Goal: Check status: Check status

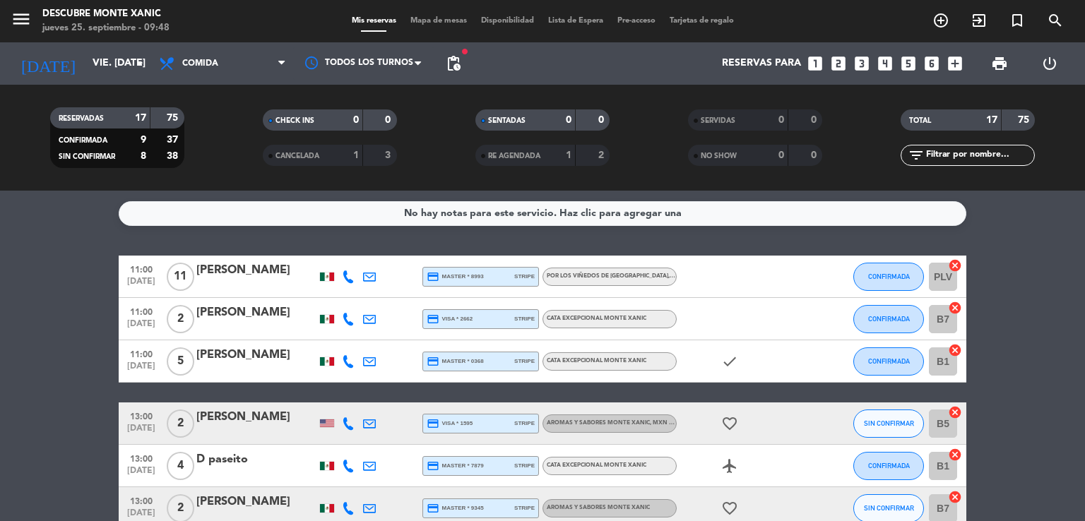
click at [133, 46] on div "[DATE] vie. [DATE] arrow_drop_down" at bounding box center [81, 63] width 141 height 42
click at [141, 68] on icon "arrow_drop_down" at bounding box center [139, 63] width 17 height 17
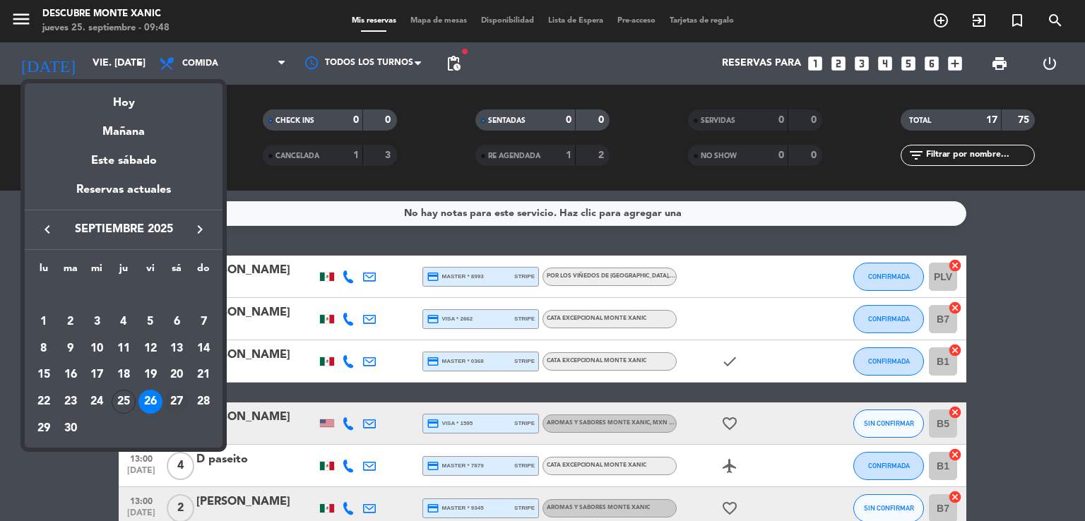
click at [172, 396] on div "27" at bounding box center [177, 402] width 24 height 24
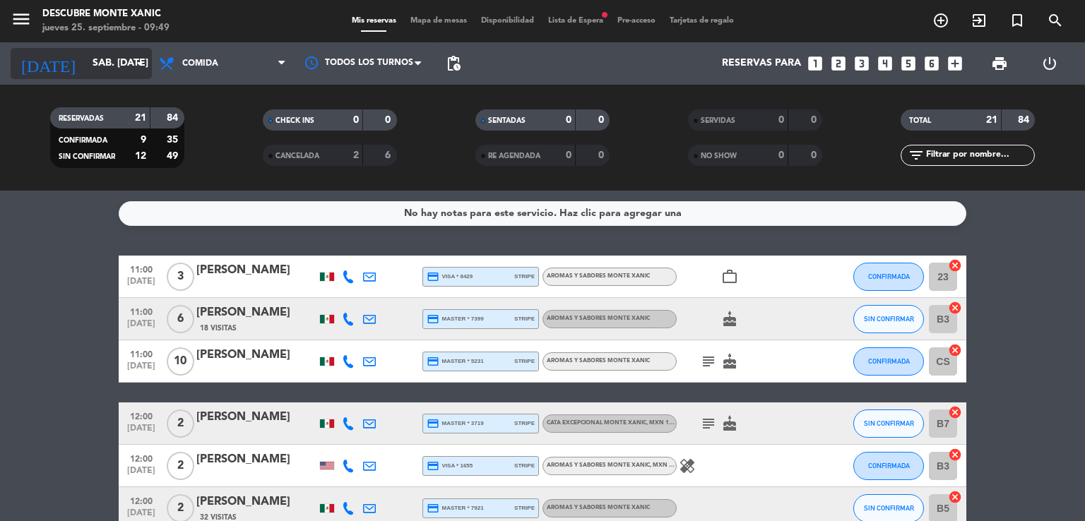
click at [128, 56] on input "sáb. [DATE]" at bounding box center [152, 63] width 134 height 25
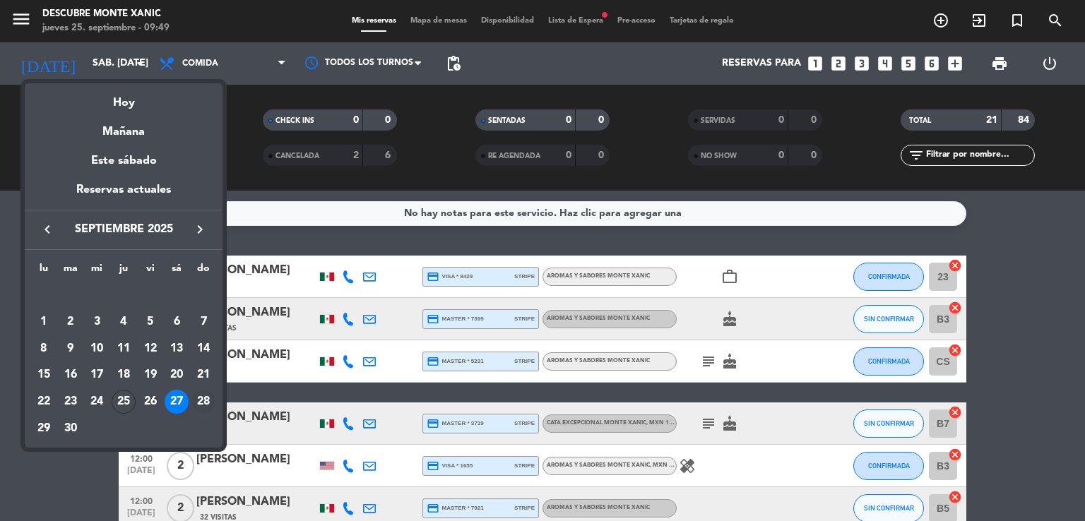
click at [200, 403] on div "28" at bounding box center [203, 402] width 24 height 24
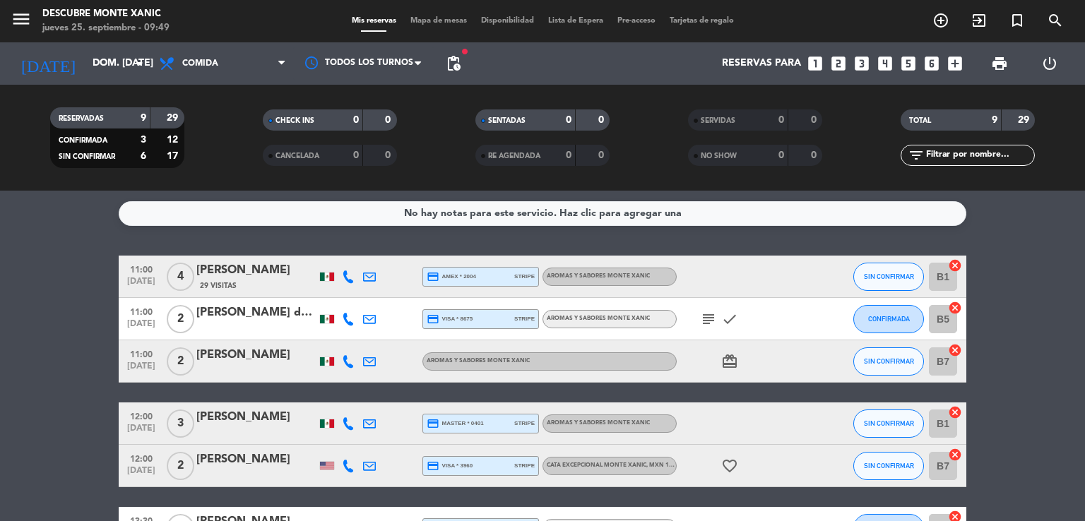
click at [711, 322] on icon "subject" at bounding box center [708, 319] width 17 height 17
click at [121, 66] on input "dom. [DATE]" at bounding box center [152, 63] width 134 height 25
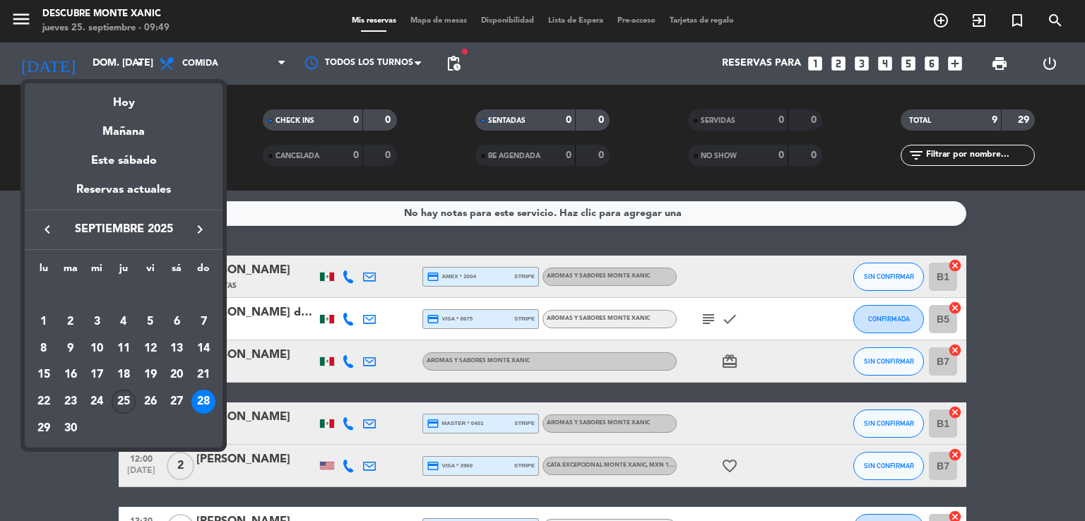
click at [124, 397] on div "25" at bounding box center [124, 402] width 24 height 24
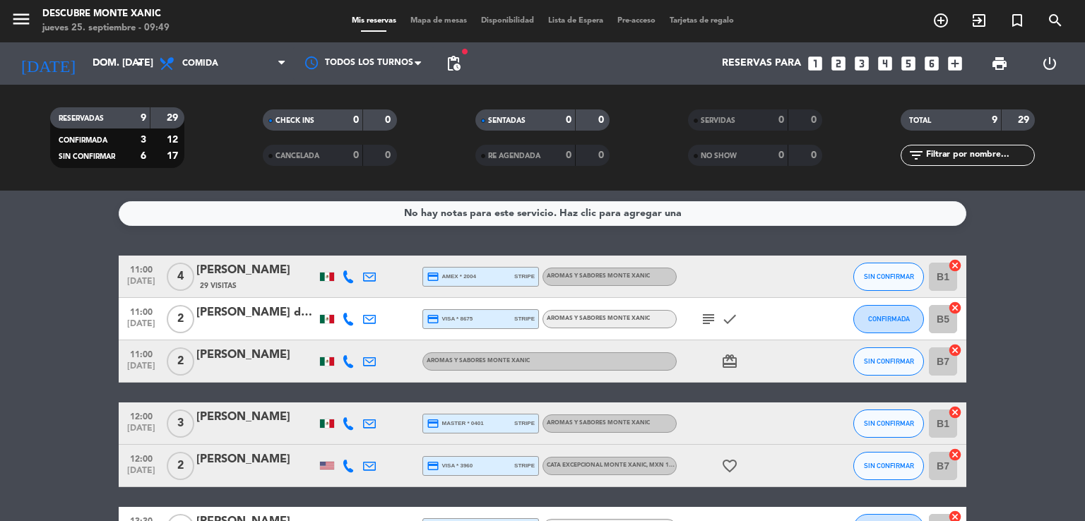
type input "[DEMOGRAPHIC_DATA] [DATE]"
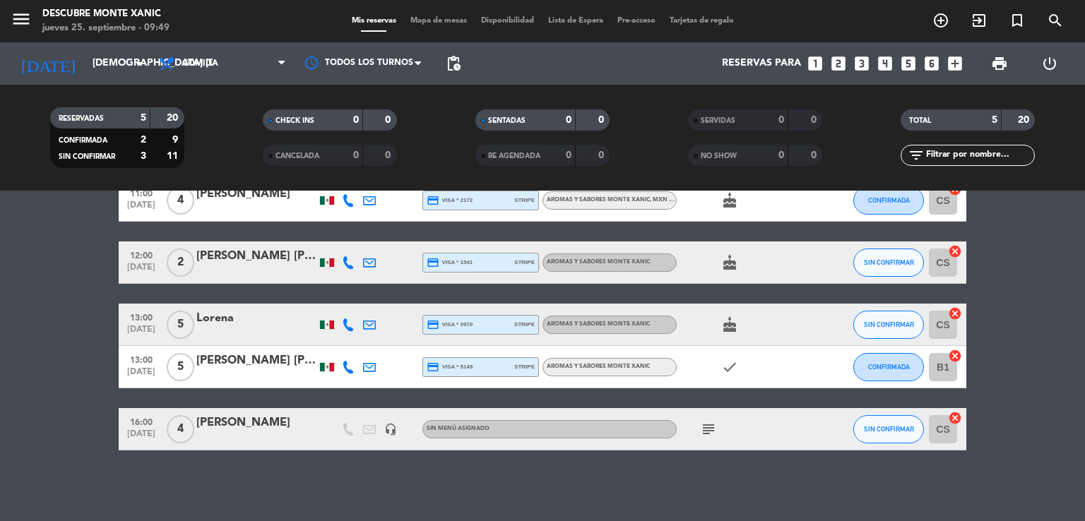
scroll to position [26, 0]
